Goal: Task Accomplishment & Management: Manage account settings

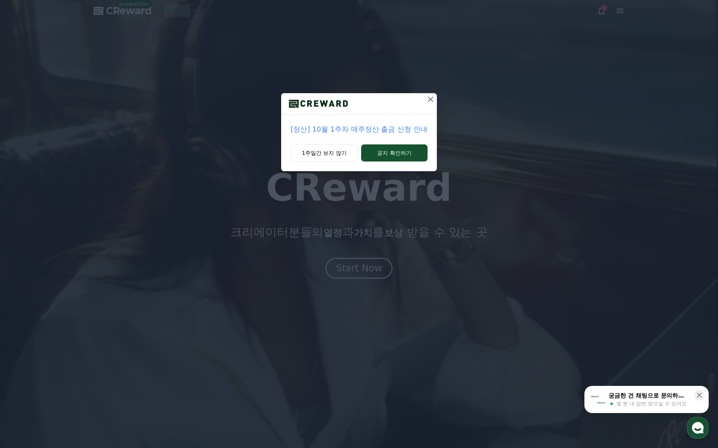
click at [431, 100] on icon at bounding box center [430, 99] width 5 height 5
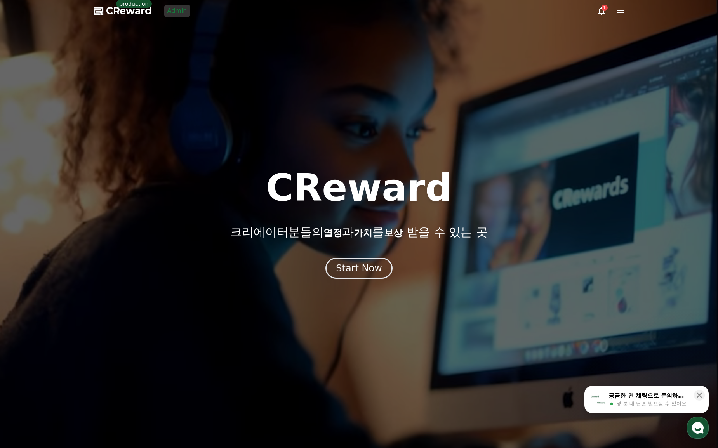
click at [171, 9] on link "Admin" at bounding box center [177, 11] width 26 height 12
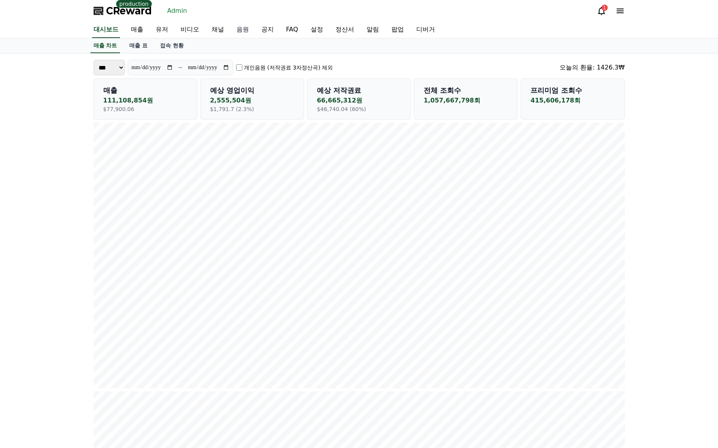
click at [232, 29] on link "음원" at bounding box center [242, 30] width 25 height 16
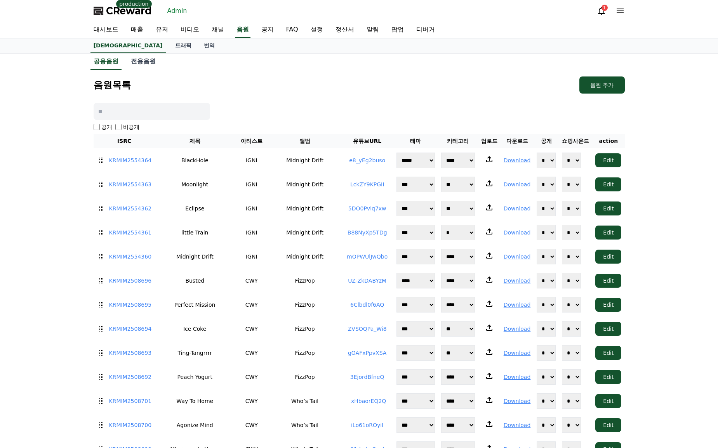
click at [124, 112] on input at bounding box center [152, 111] width 116 height 17
type input "******"
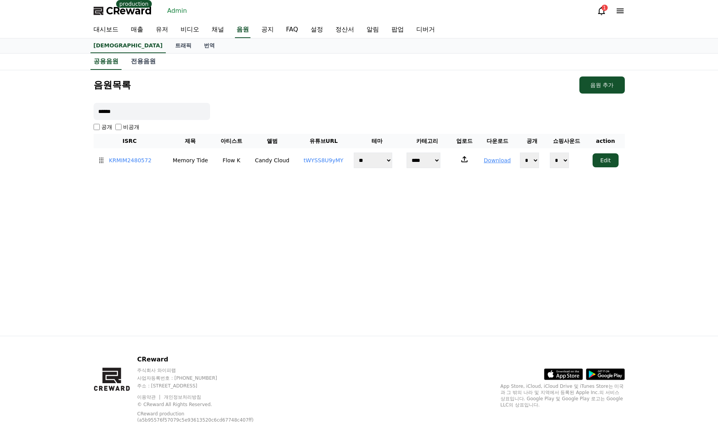
click at [222, 238] on div "음원목록 음원 추가 ****** 공개 비공개 ISRC 제목 아티스트 앨범 유튜브URL 테마 카테고리 업로드 다운로드 공개 쇼핑사운드 actio…" at bounding box center [358, 203] width 543 height 266
click at [318, 157] on link "tWYSS8U9yMY" at bounding box center [324, 160] width 40 height 6
click at [333, 240] on div "음원목록 음원 추가 ****** 공개 비공개 ISRC 제목 아티스트 앨범 유튜브URL 테마 카테고리 업로드 다운로드 공개 쇼핑사운드 actio…" at bounding box center [358, 203] width 543 height 266
click at [142, 162] on link "KRMIM2480572" at bounding box center [130, 160] width 43 height 8
click at [295, 239] on div "음원목록 음원 추가 ****** 공개 비공개 ISRC 제목 아티스트 앨범 유튜브URL 테마 카테고리 업로드 다운로드 공개 쇼핑사운드 actio…" at bounding box center [358, 203] width 543 height 266
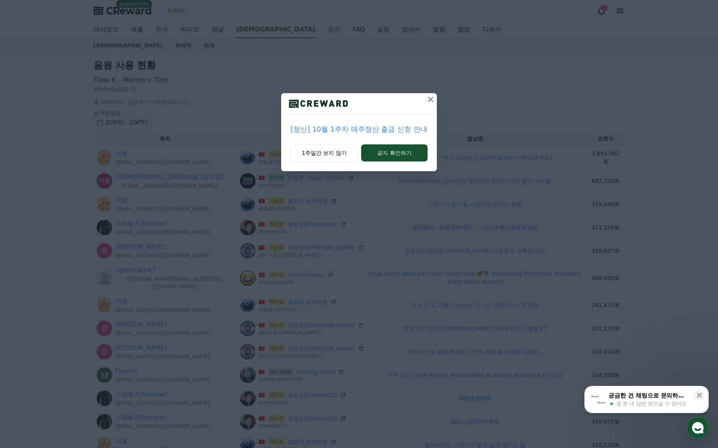
click at [431, 99] on icon at bounding box center [430, 99] width 5 height 5
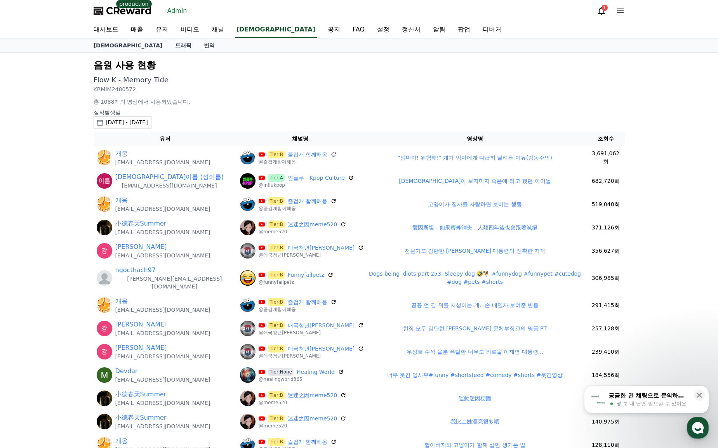
click at [123, 90] on p "KRMIM2480572" at bounding box center [359, 89] width 531 height 8
copy p "KRMIM2480572"
click at [423, 81] on p "Flow K - Memory Tide" at bounding box center [359, 80] width 531 height 11
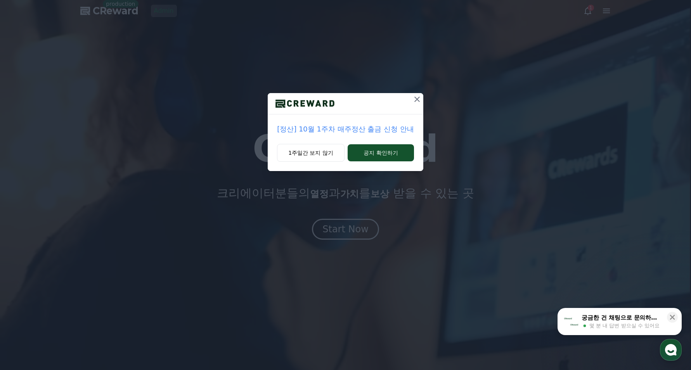
click at [418, 101] on icon at bounding box center [417, 99] width 9 height 9
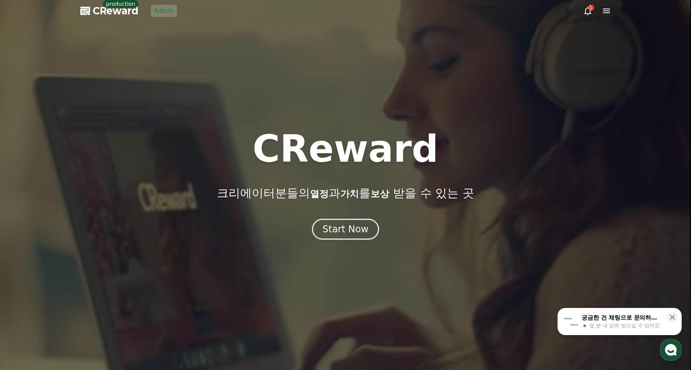
click at [604, 9] on icon at bounding box center [606, 10] width 9 height 9
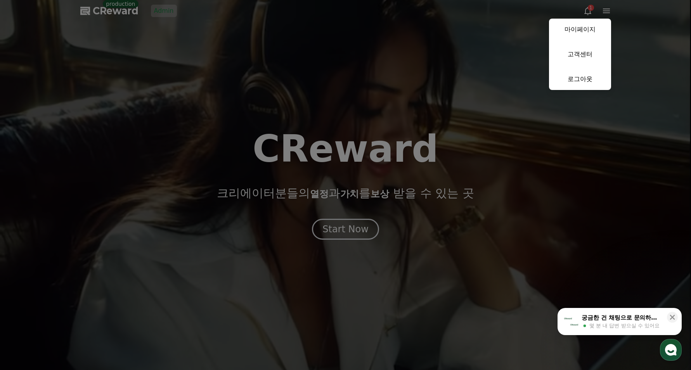
click at [594, 25] on link "마이페이지" at bounding box center [580, 30] width 62 height 22
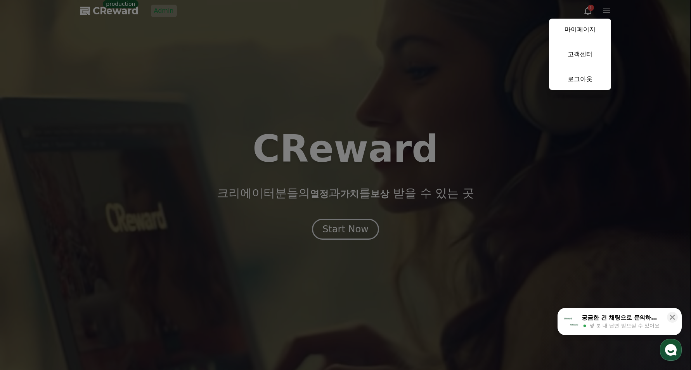
select select "**********"
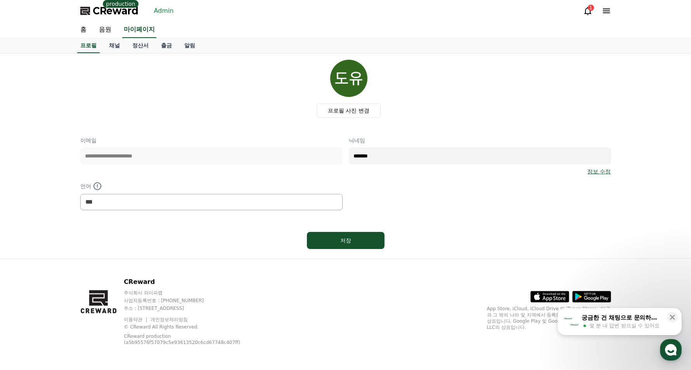
drag, startPoint x: 174, startPoint y: 77, endPoint x: 156, endPoint y: 61, distance: 23.9
click at [174, 76] on div "프로필 사진 변경" at bounding box center [349, 89] width 525 height 58
click at [134, 43] on link "정산서" at bounding box center [140, 45] width 29 height 15
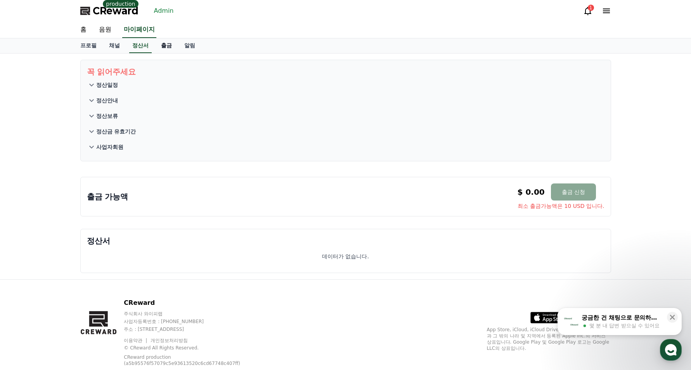
click at [155, 45] on link "출금" at bounding box center [166, 45] width 23 height 15
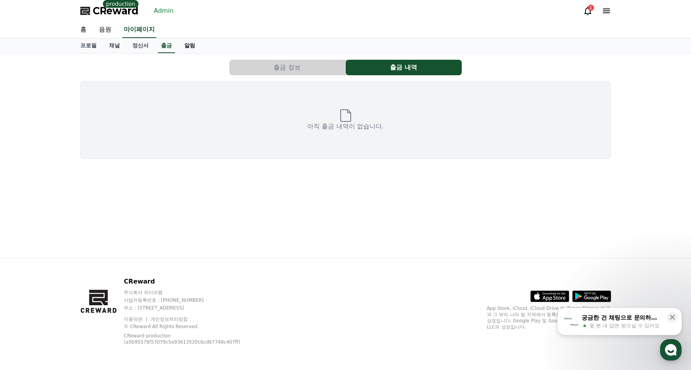
click at [186, 47] on link "알림" at bounding box center [189, 45] width 23 height 15
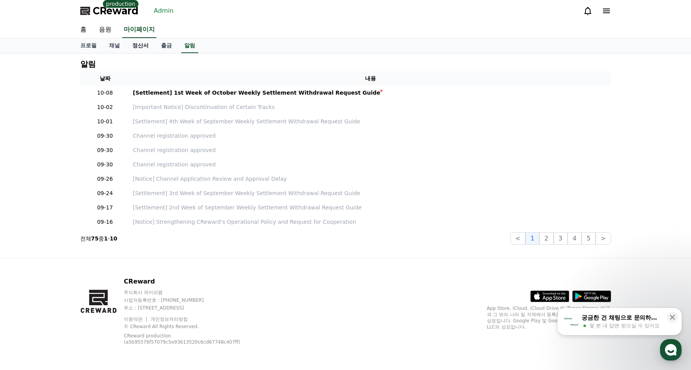
click at [135, 49] on link "정산서" at bounding box center [140, 45] width 29 height 15
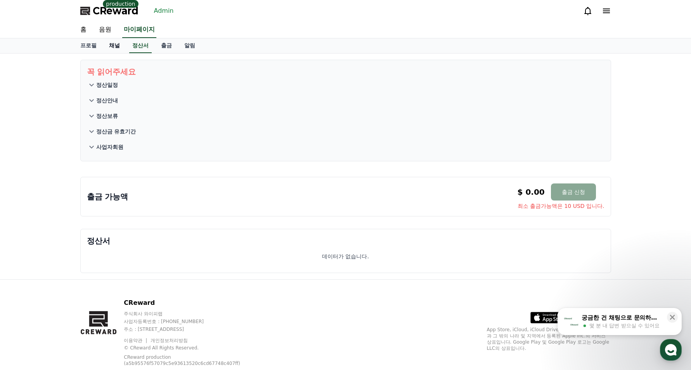
click at [115, 45] on link "채널" at bounding box center [114, 45] width 23 height 15
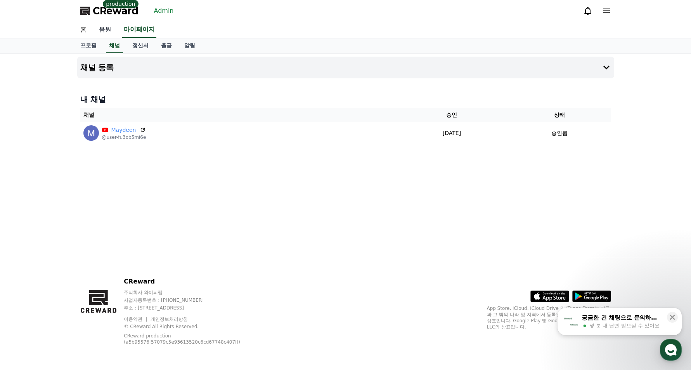
click at [107, 30] on link "음원" at bounding box center [105, 30] width 25 height 16
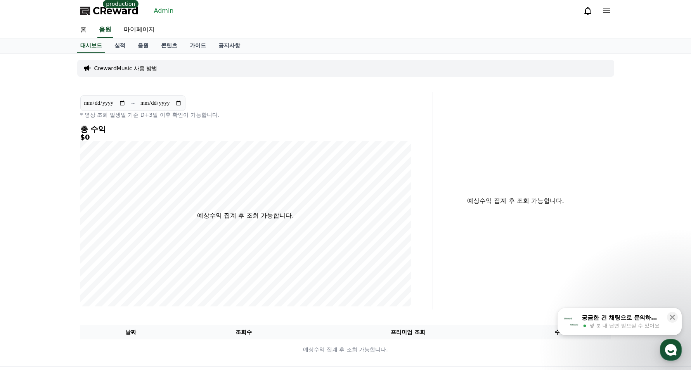
click at [158, 11] on link "Admin" at bounding box center [164, 11] width 26 height 12
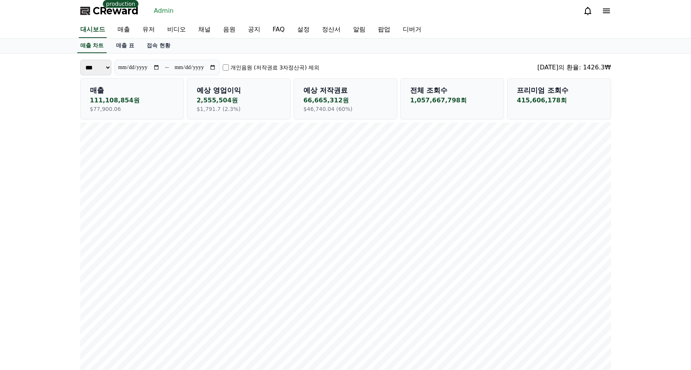
click at [264, 14] on div "CReward production Admin" at bounding box center [345, 11] width 543 height 22
click at [217, 31] on link "음원" at bounding box center [229, 30] width 25 height 16
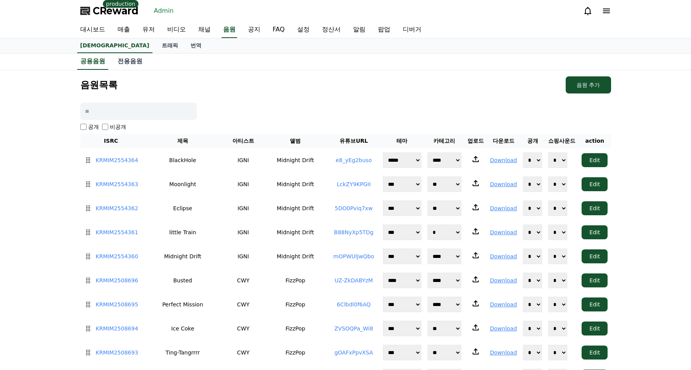
click at [244, 91] on div "음원목록 음원 추가" at bounding box center [345, 84] width 531 height 17
click at [87, 86] on h1 "음원목록" at bounding box center [98, 85] width 37 height 12
click at [137, 89] on div "음원목록 음원 추가" at bounding box center [345, 84] width 531 height 17
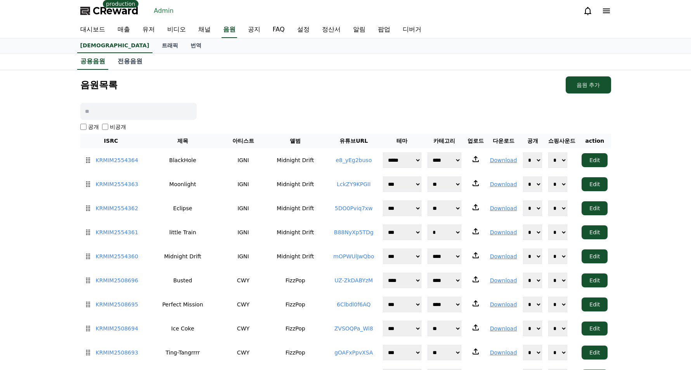
click at [108, 81] on h1 "음원목록" at bounding box center [98, 85] width 37 height 12
click at [150, 86] on div "음원목록 음원 추가" at bounding box center [345, 84] width 531 height 17
drag, startPoint x: 259, startPoint y: 97, endPoint x: 204, endPoint y: 19, distance: 95.5
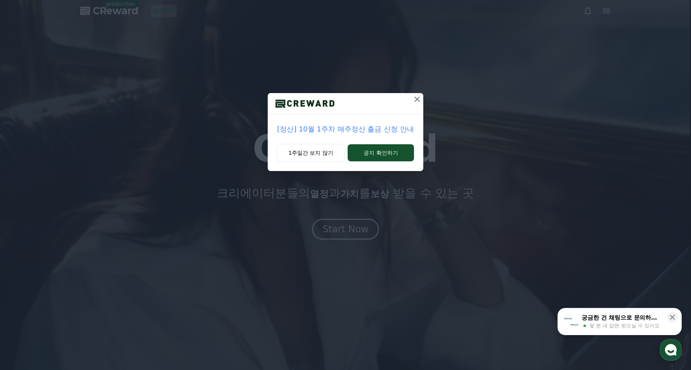
click at [414, 100] on icon at bounding box center [417, 99] width 9 height 9
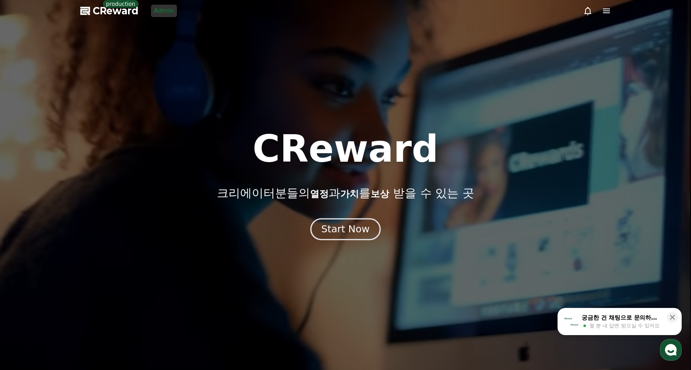
click at [353, 231] on div "Start Now" at bounding box center [345, 229] width 48 height 13
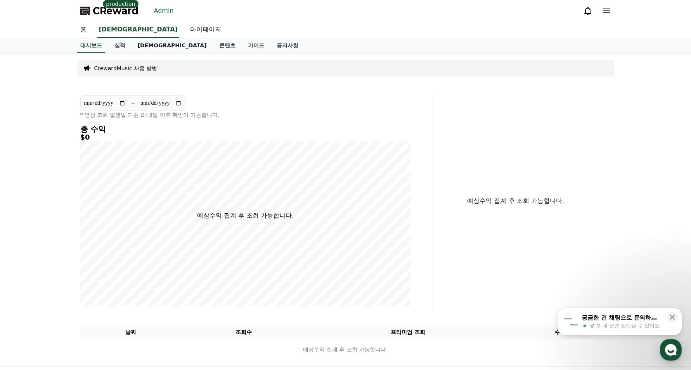
click at [143, 51] on link "음원" at bounding box center [173, 45] width 82 height 15
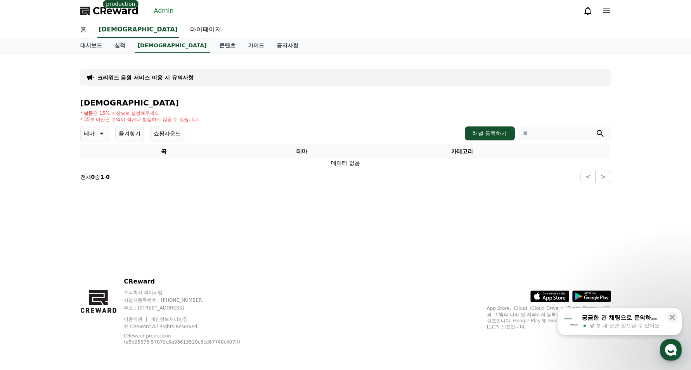
click at [347, 110] on div "* 볼륨은 15% 이상으로 설정해주세요. * 35초 미만은 수익이 적거나 발생하지 않을 수 있습니다." at bounding box center [345, 116] width 531 height 12
click at [353, 164] on td "데이터 없음" at bounding box center [345, 163] width 531 height 9
click at [368, 205] on div "크리워드 음원 서비스 이용 시 유의사항 음원 * 볼륨은 15% 이상으로 설정해주세요. * 35초 미만은 수익이 적거나 발생하지 않을 수 있습니…" at bounding box center [345, 156] width 543 height 205
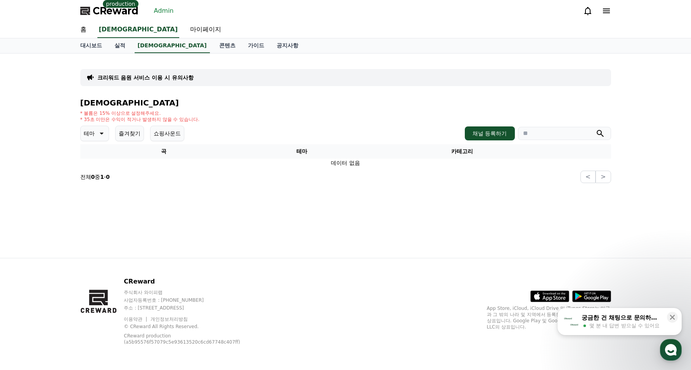
click at [245, 203] on div "크리워드 음원 서비스 이용 시 유의사항 음원 * 볼륨은 15% 이상으로 설정해주세요. * 35초 미만은 수익이 적거나 발생하지 않을 수 있습니…" at bounding box center [345, 156] width 543 height 205
click at [250, 201] on div "크리워드 음원 서비스 이용 시 유의사항 음원 * 볼륨은 15% 이상으로 설정해주세요. * 35초 미만은 수익이 적거나 발생하지 않을 수 있습니…" at bounding box center [345, 156] width 543 height 205
